Goal: Transaction & Acquisition: Download file/media

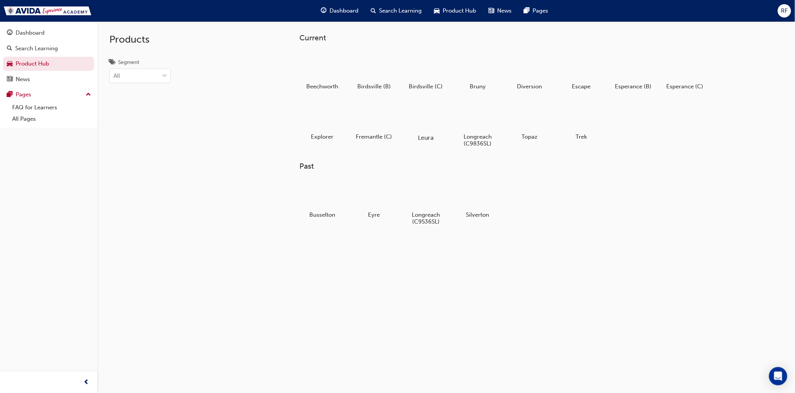
click at [423, 117] on div at bounding box center [426, 116] width 42 height 30
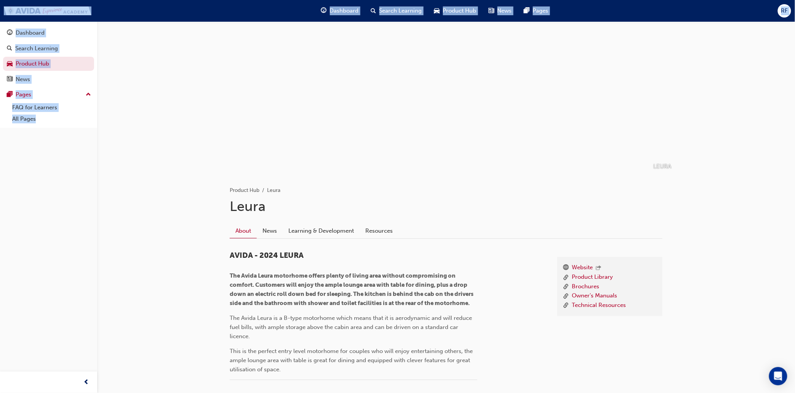
click at [429, 209] on h1 "Leura" at bounding box center [446, 206] width 433 height 17
click at [436, 204] on h1 "Leura" at bounding box center [446, 206] width 433 height 17
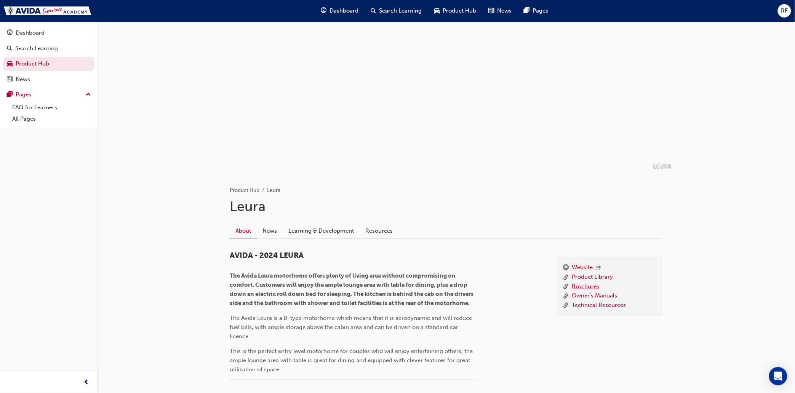
click at [581, 288] on link "Brochures" at bounding box center [585, 287] width 27 height 10
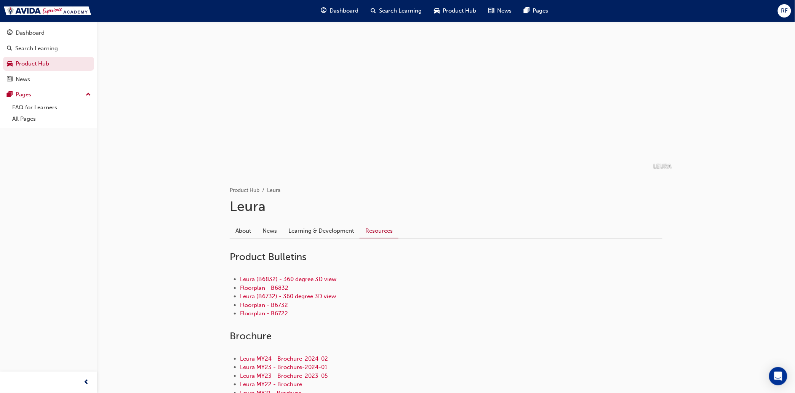
scroll to position [159, 0]
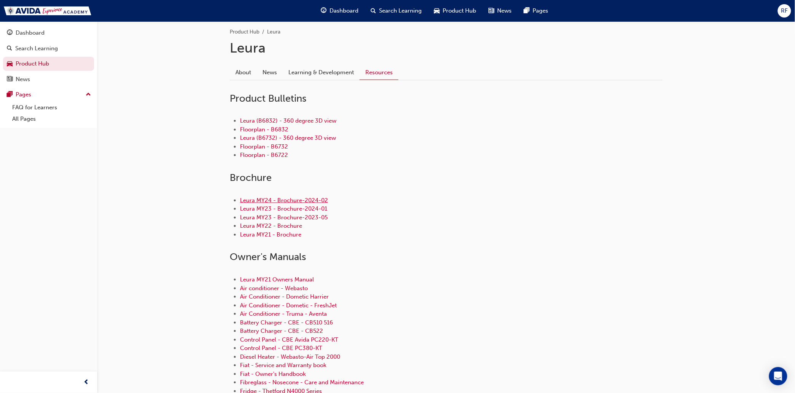
click at [280, 199] on link "Leura MY24 - Brochure-2024-02" at bounding box center [284, 200] width 88 height 7
